Goal: Register for event/course

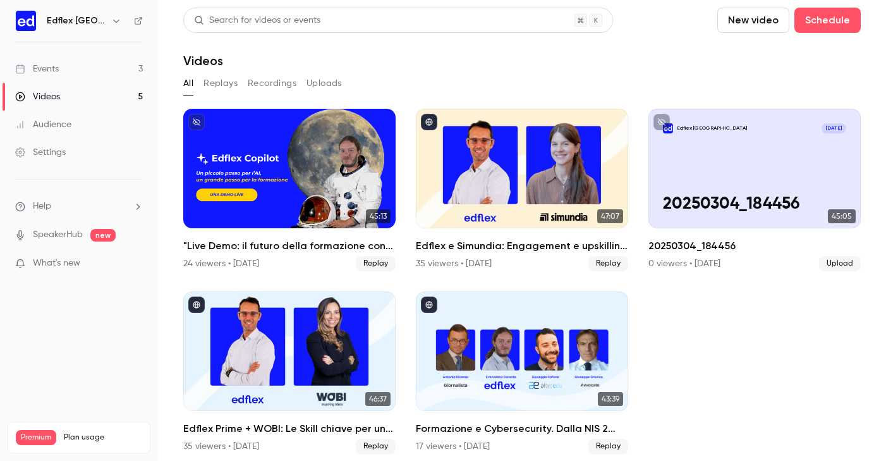
click at [116, 62] on link "Events 3" at bounding box center [79, 69] width 158 height 28
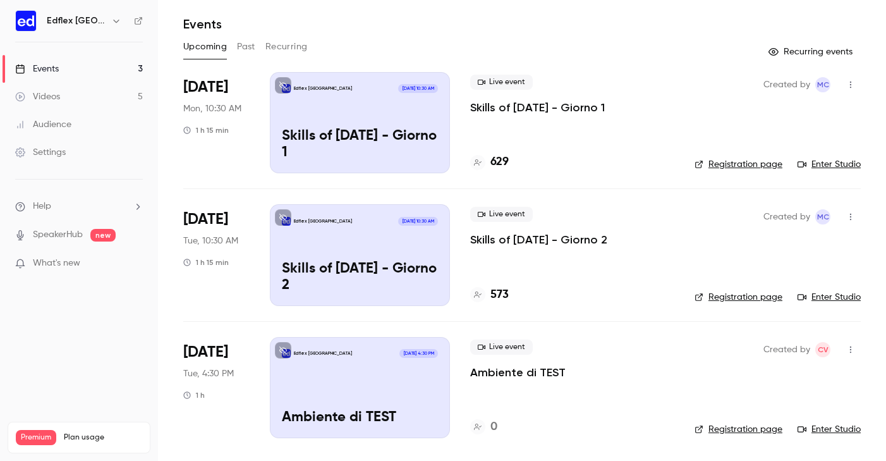
scroll to position [37, 0]
click at [370, 399] on div "Edflex [GEOGRAPHIC_DATA] [DATE] 4:30 PM Ambiente di TEST" at bounding box center [360, 387] width 180 height 101
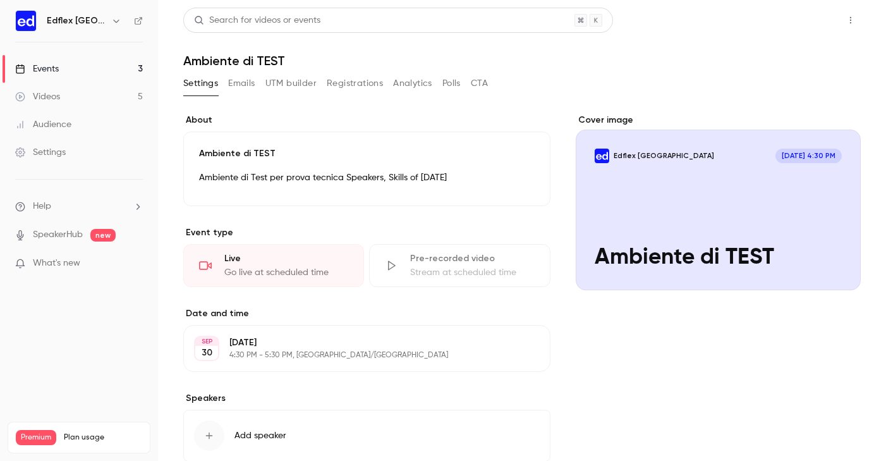
click at [793, 24] on button "Share" at bounding box center [805, 20] width 50 height 25
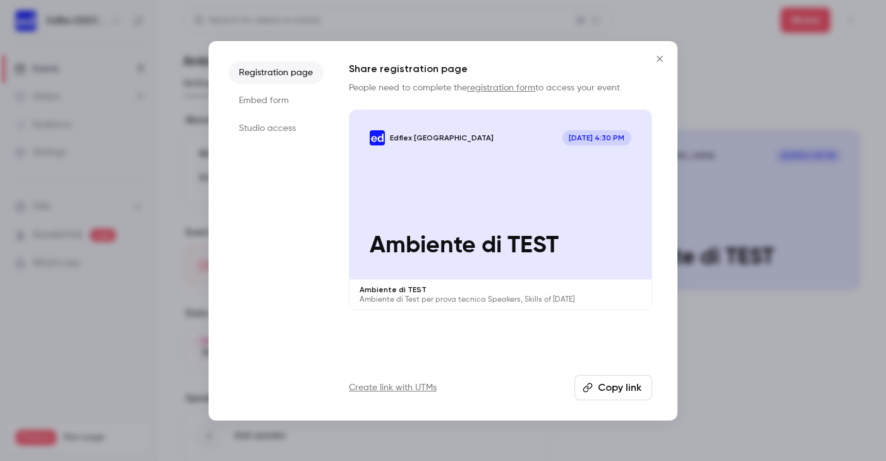
click at [294, 129] on li "Studio access" at bounding box center [276, 128] width 95 height 23
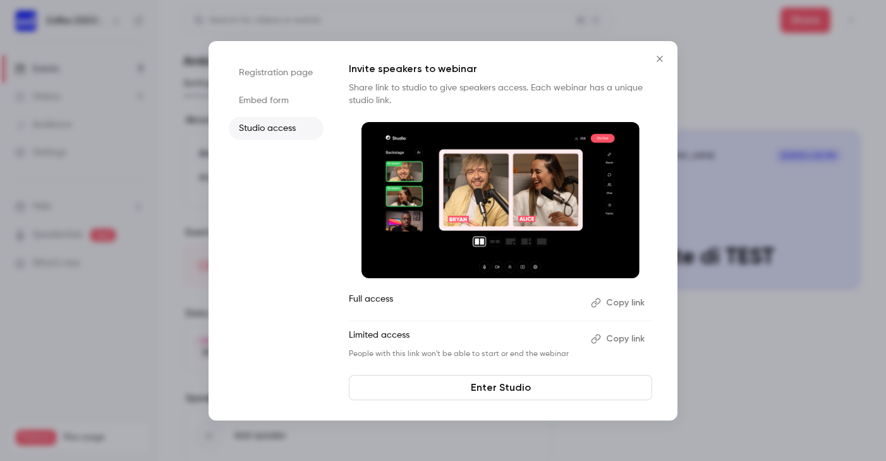
click at [491, 385] on link "Enter Studio" at bounding box center [500, 387] width 303 height 25
click at [654, 56] on icon "Close" at bounding box center [659, 59] width 15 height 10
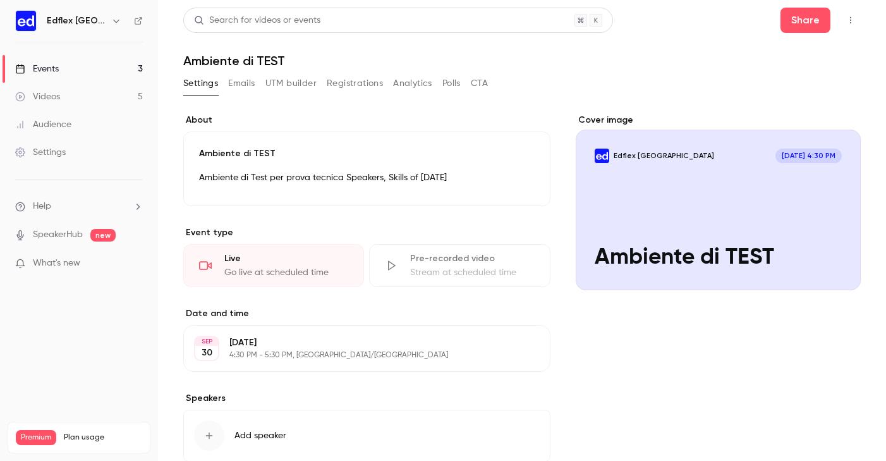
click at [854, 19] on icon "button" at bounding box center [851, 20] width 10 height 9
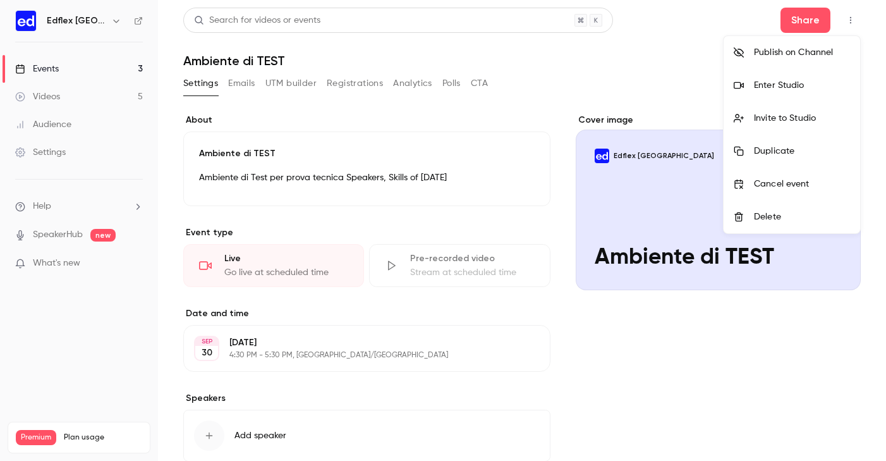
click at [712, 21] on div at bounding box center [443, 230] width 886 height 461
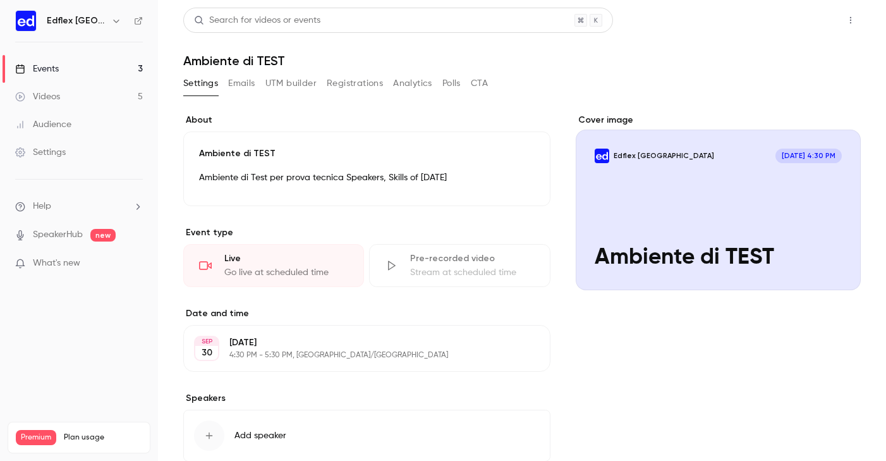
click at [808, 25] on button "Share" at bounding box center [805, 20] width 50 height 25
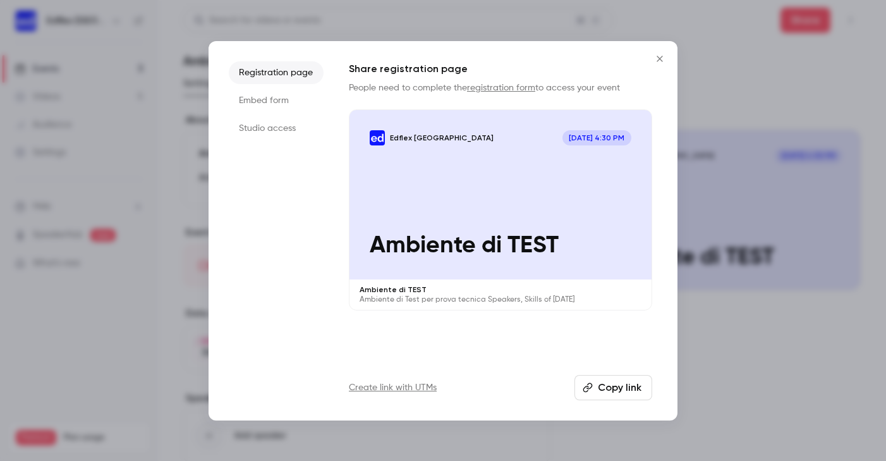
click at [275, 126] on li "Studio access" at bounding box center [276, 128] width 95 height 23
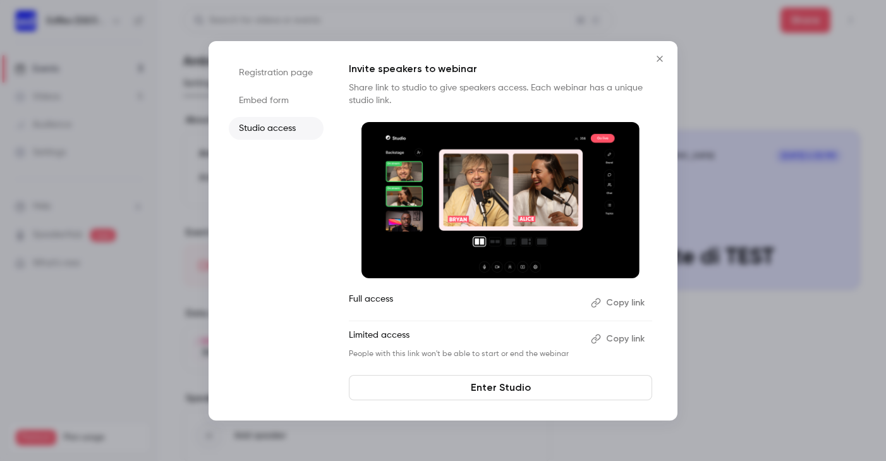
click at [621, 304] on button "Copy link" at bounding box center [619, 303] width 66 height 20
click at [770, 298] on div at bounding box center [443, 230] width 886 height 461
